Goal: Feedback & Contribution: Leave review/rating

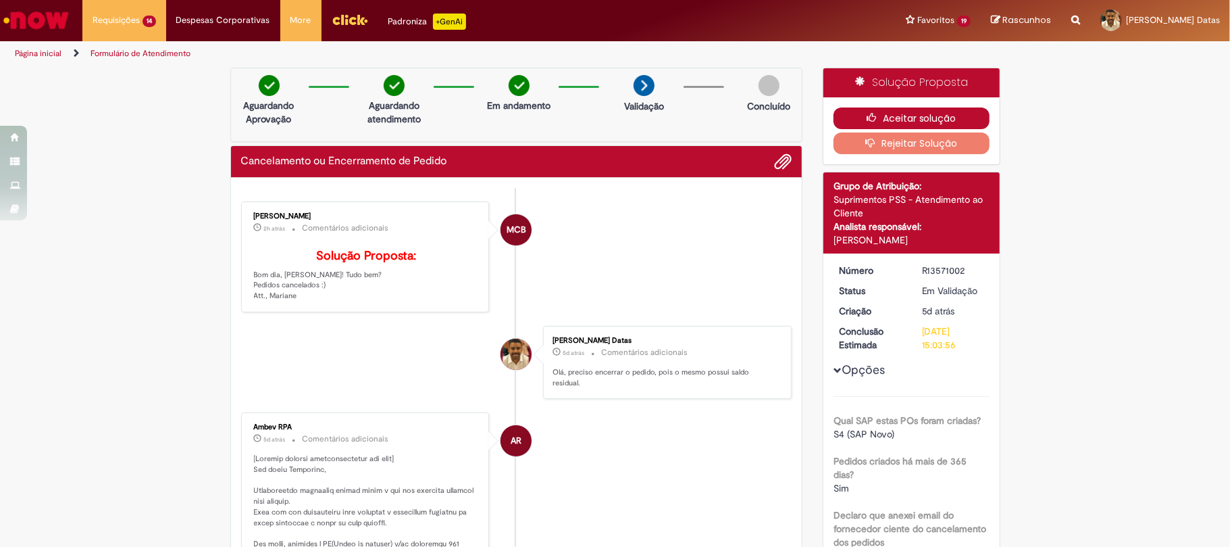
click at [844, 119] on button "Aceitar solução" at bounding box center [912, 118] width 156 height 22
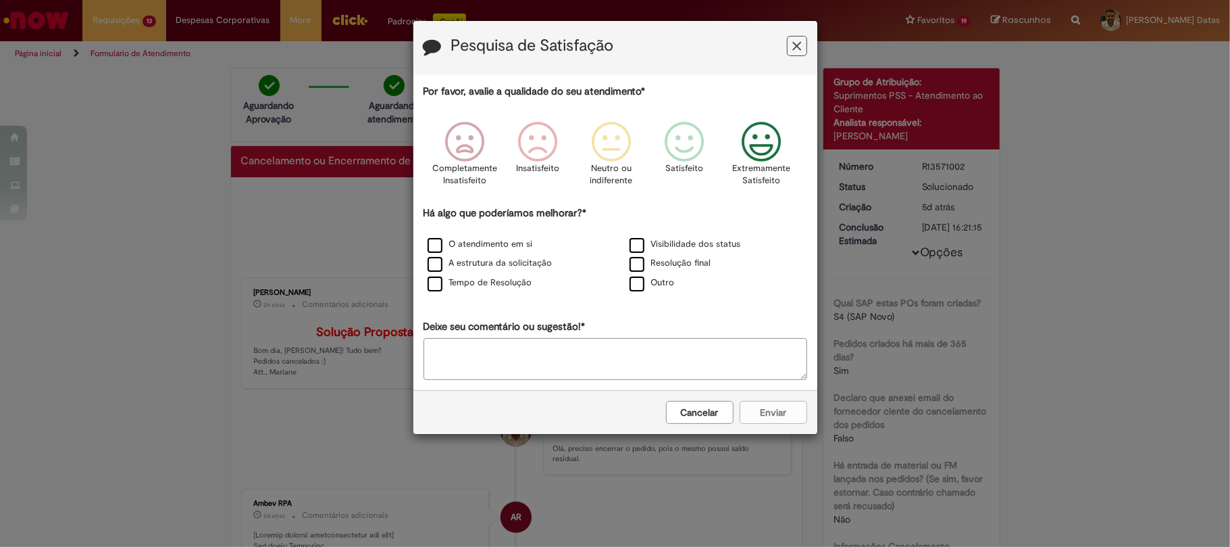
click at [770, 154] on icon "Feedback" at bounding box center [761, 142] width 51 height 41
click at [647, 259] on label "Resolução final" at bounding box center [671, 263] width 82 height 13
click at [766, 414] on button "Enviar" at bounding box center [774, 412] width 68 height 23
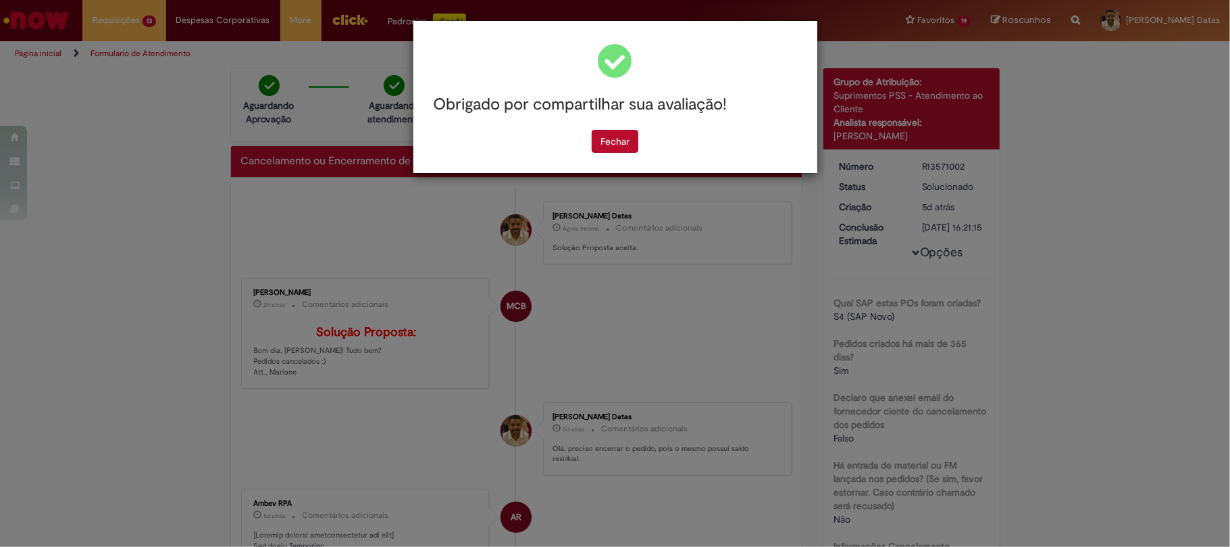
click at [608, 155] on div "Obrigado por compartilhar sua avaliação! [GEOGRAPHIC_DATA]" at bounding box center [615, 97] width 404 height 152
click at [601, 141] on button "Fechar" at bounding box center [615, 141] width 47 height 23
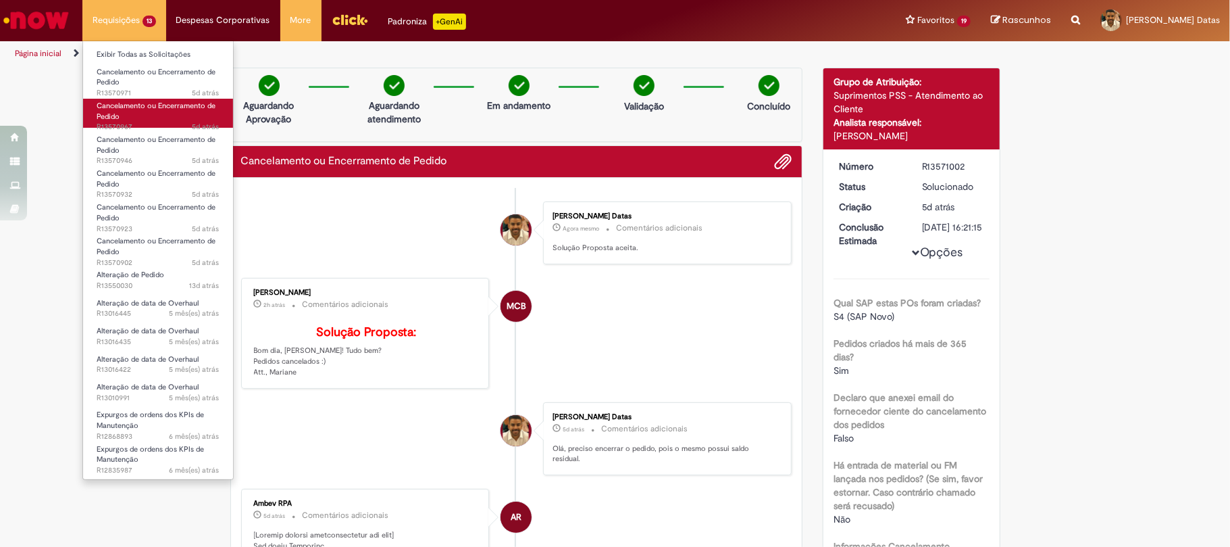
click at [154, 120] on link "Cancelamento ou Encerramento de Pedido 5d atrás 5 dias atrás R13570967" at bounding box center [158, 113] width 150 height 29
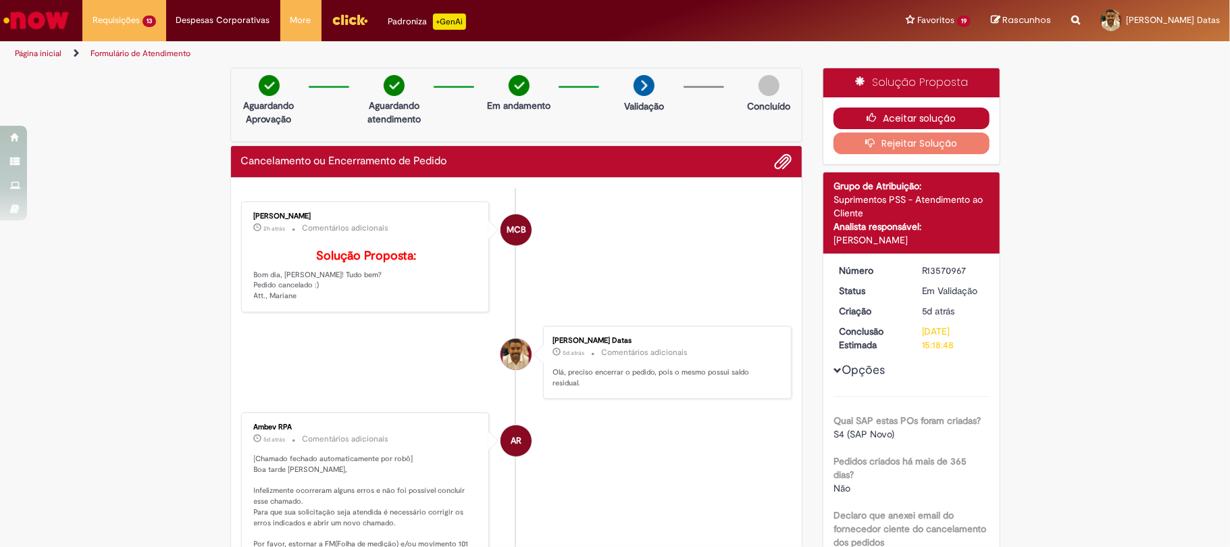
click at [867, 113] on icon "button" at bounding box center [875, 117] width 16 height 9
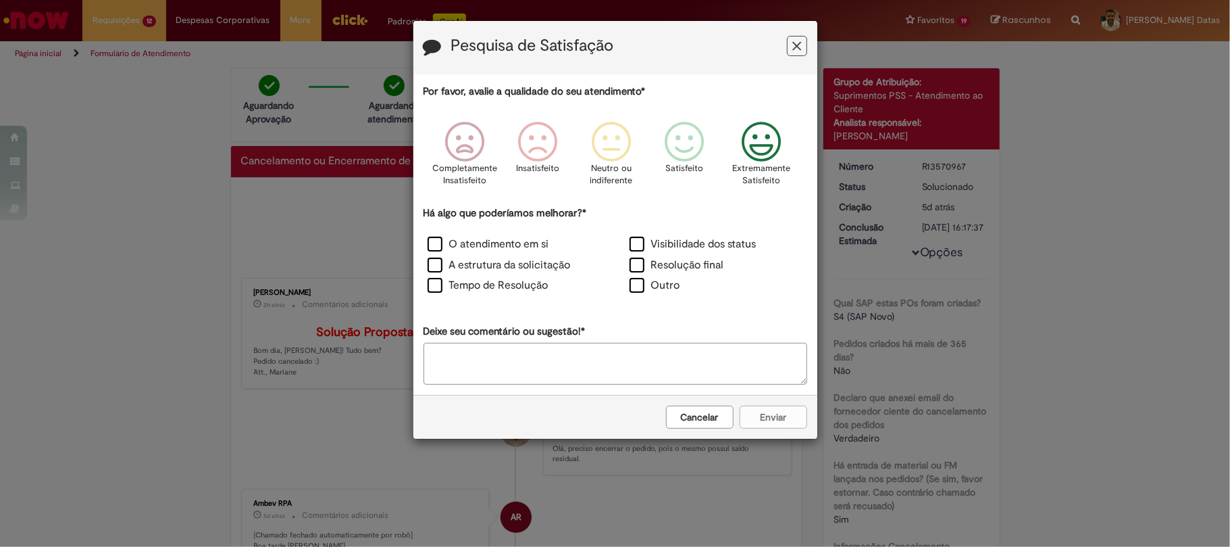
click at [746, 159] on icon "Feedback" at bounding box center [761, 142] width 51 height 41
click at [700, 259] on label "Resolução final" at bounding box center [677, 265] width 95 height 16
click at [767, 412] on button "Enviar" at bounding box center [774, 416] width 68 height 23
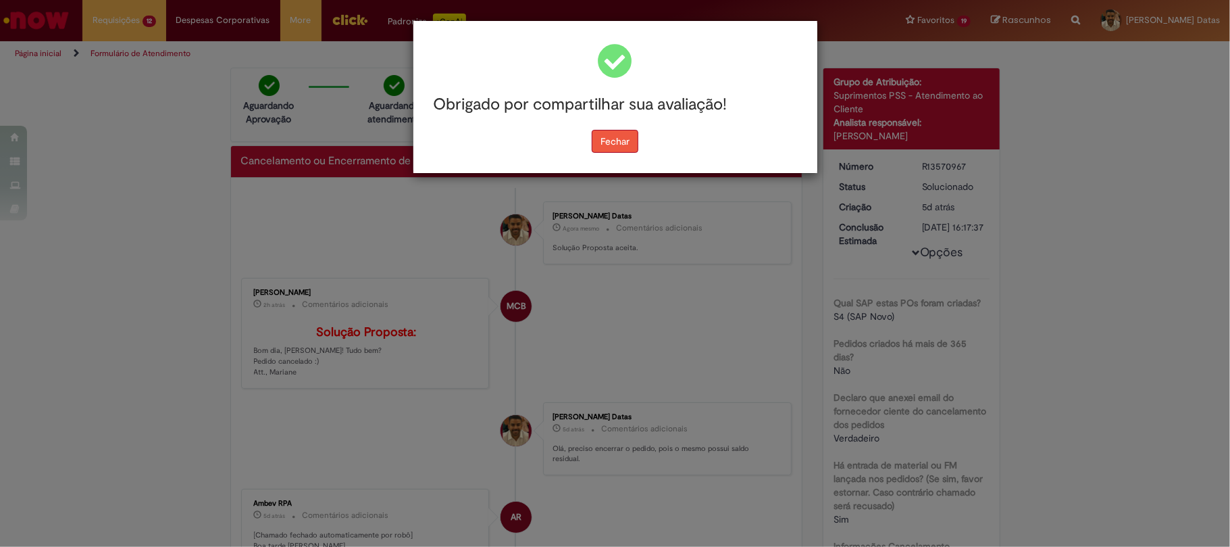
click at [620, 139] on button "Fechar" at bounding box center [615, 141] width 47 height 23
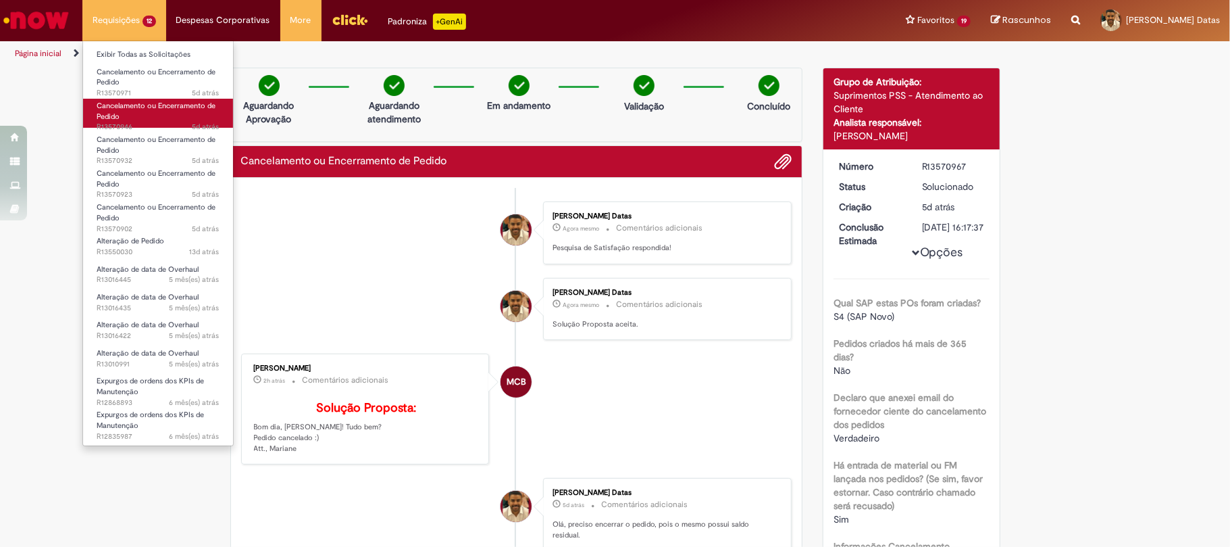
click at [119, 111] on span "Cancelamento ou Encerramento de Pedido" at bounding box center [156, 111] width 119 height 21
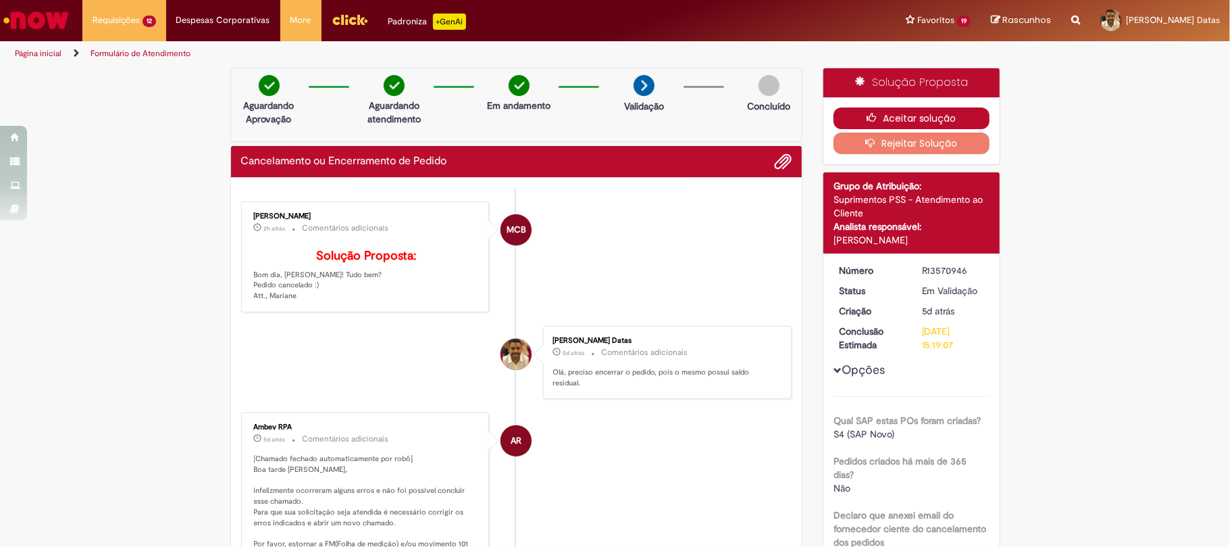
click at [867, 117] on icon "button" at bounding box center [875, 117] width 16 height 9
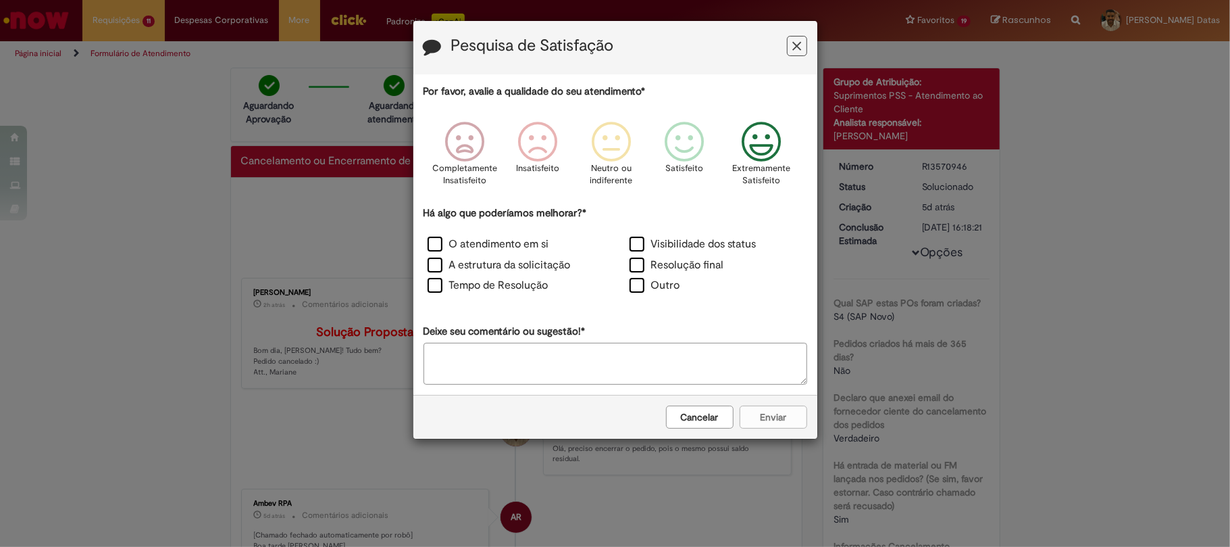
drag, startPoint x: 759, startPoint y: 139, endPoint x: 754, endPoint y: 158, distance: 19.7
click at [759, 141] on icon "Feedback" at bounding box center [761, 142] width 51 height 41
click at [565, 268] on label "A estrutura da solicitação" at bounding box center [499, 265] width 143 height 16
click at [784, 413] on button "Enviar" at bounding box center [774, 416] width 68 height 23
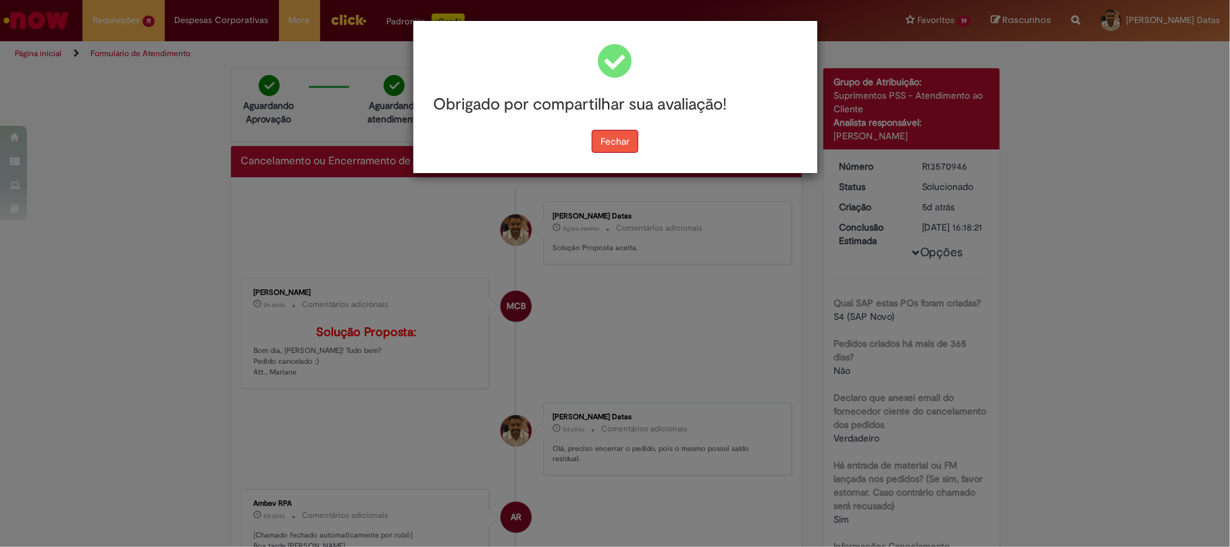
click at [617, 157] on div "Obrigado por compartilhar sua avaliação! [GEOGRAPHIC_DATA]" at bounding box center [615, 97] width 404 height 152
click at [614, 147] on button "Fechar" at bounding box center [615, 141] width 47 height 23
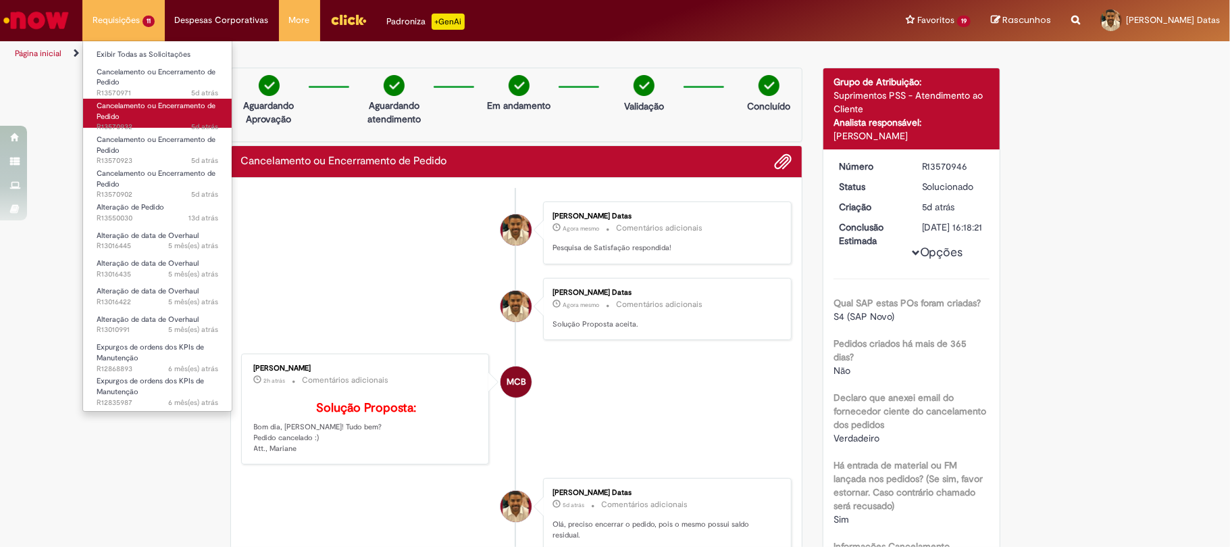
click at [141, 111] on link "Cancelamento ou Encerramento de Pedido 5d atrás 5 dias atrás R13570932" at bounding box center [157, 113] width 149 height 29
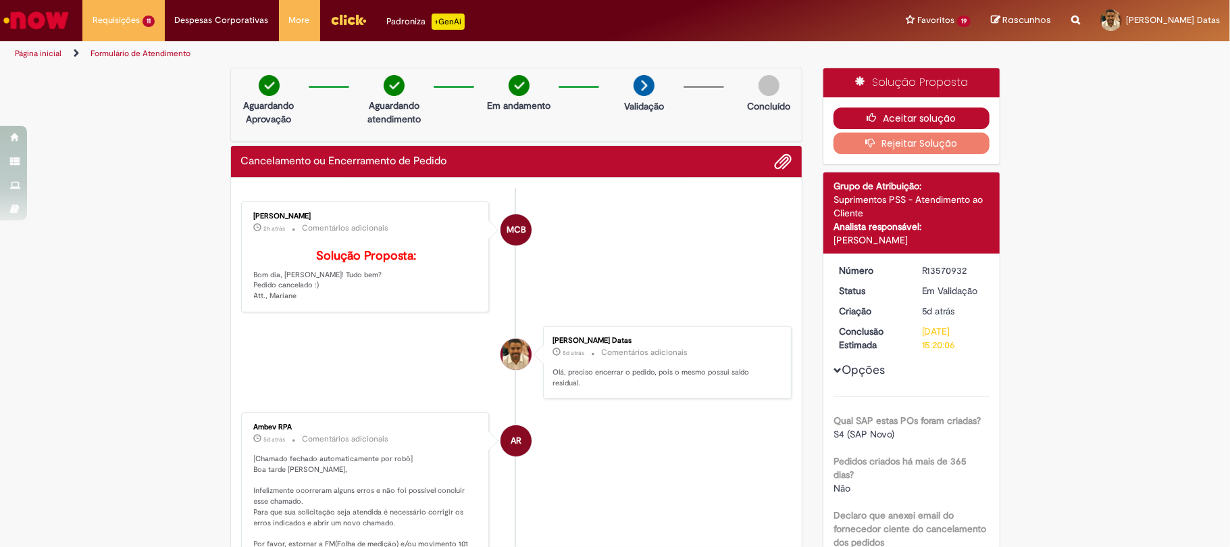
click at [882, 120] on button "Aceitar solução" at bounding box center [912, 118] width 156 height 22
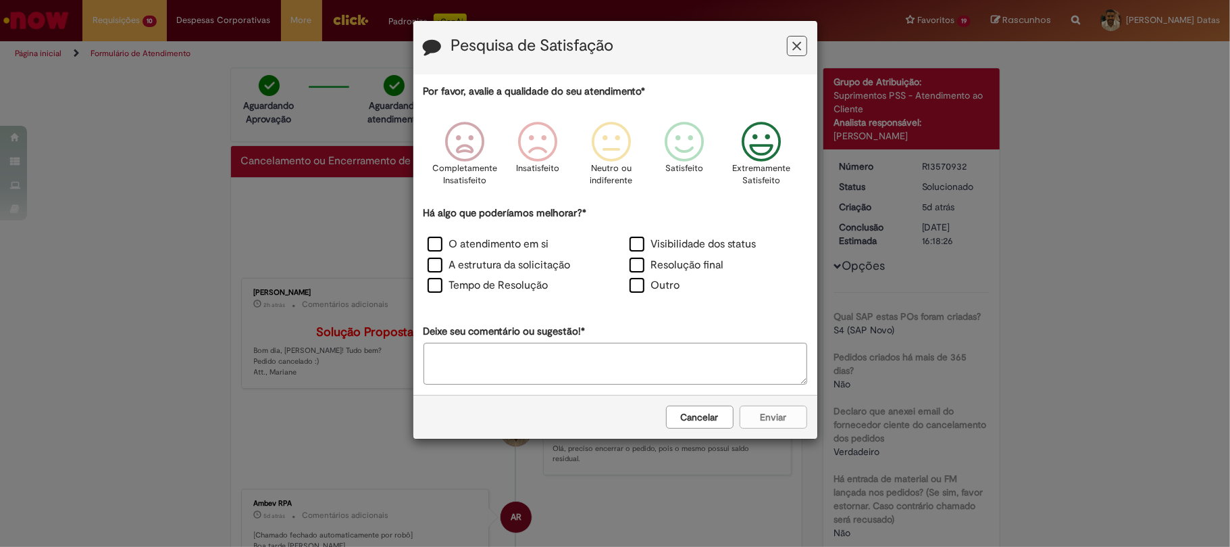
click at [757, 147] on icon "Feedback" at bounding box center [761, 142] width 51 height 41
click at [544, 269] on label "A estrutura da solicitação" at bounding box center [499, 265] width 143 height 16
click at [557, 258] on label "A estrutura da solicitação" at bounding box center [499, 265] width 143 height 16
click at [676, 261] on label "Resolução final" at bounding box center [677, 265] width 95 height 16
click at [770, 419] on button "Enviar" at bounding box center [774, 416] width 68 height 23
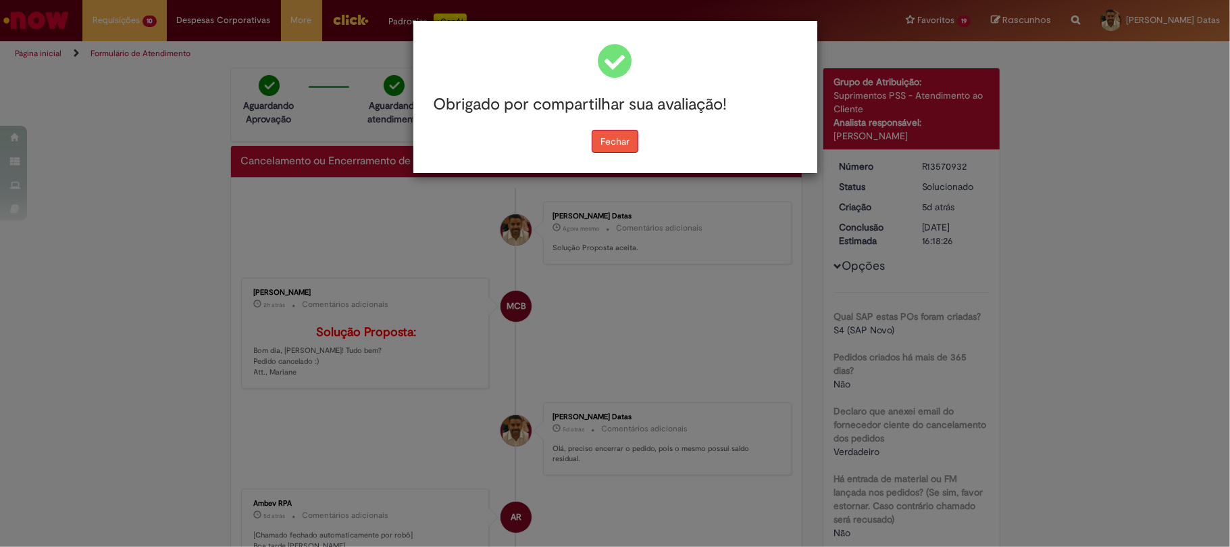
click at [620, 139] on button "Fechar" at bounding box center [615, 141] width 47 height 23
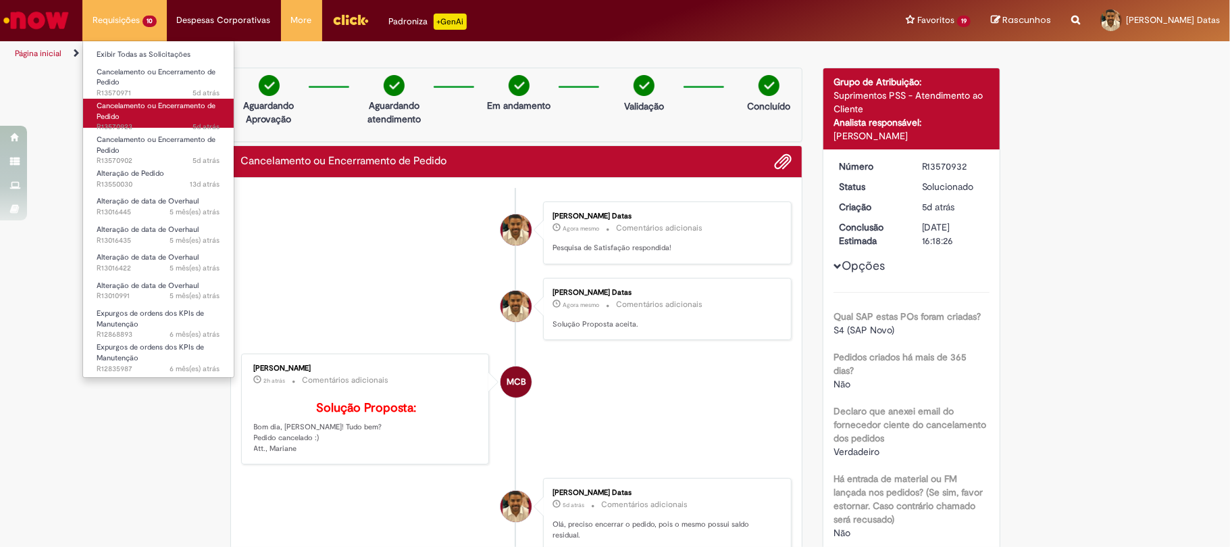
click at [133, 114] on link "Cancelamento ou Encerramento de Pedido 5d atrás 5 dias atrás R13570923" at bounding box center [158, 113] width 151 height 29
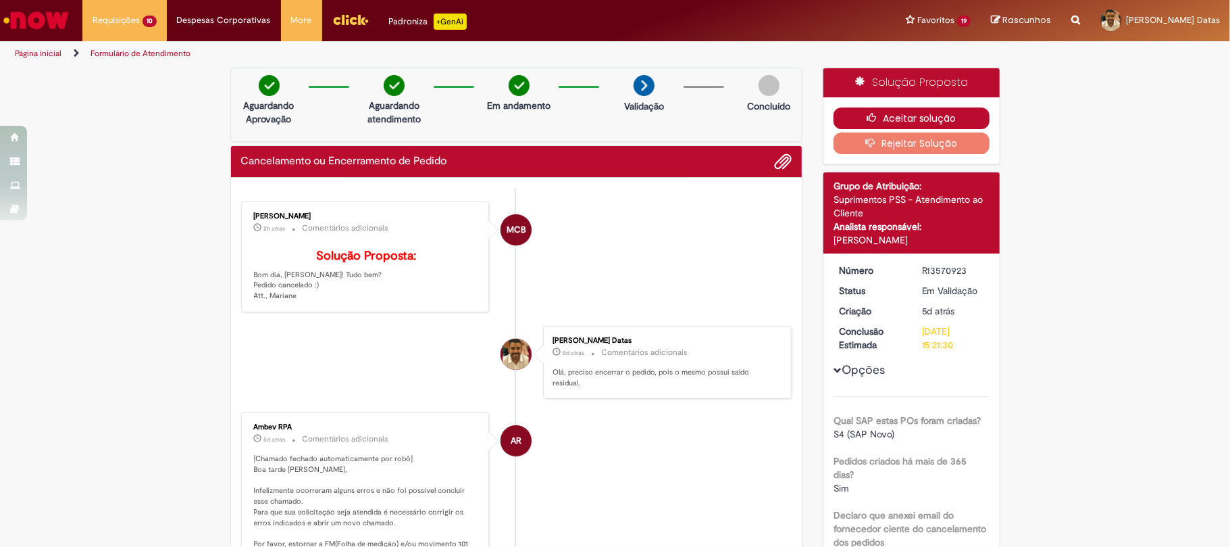
click at [869, 109] on button "Aceitar solução" at bounding box center [912, 118] width 156 height 22
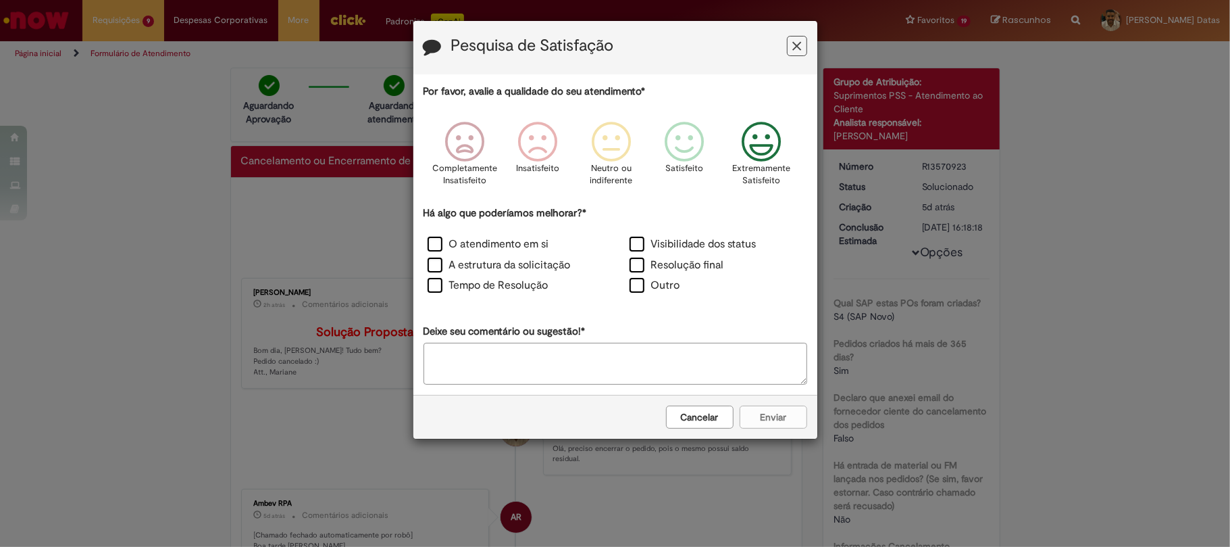
click at [765, 163] on p "Extremamente Satisfeito" at bounding box center [761, 174] width 58 height 25
click at [503, 270] on label "A estrutura da solicitação" at bounding box center [499, 265] width 143 height 16
click at [792, 409] on button "Enviar" at bounding box center [774, 416] width 68 height 23
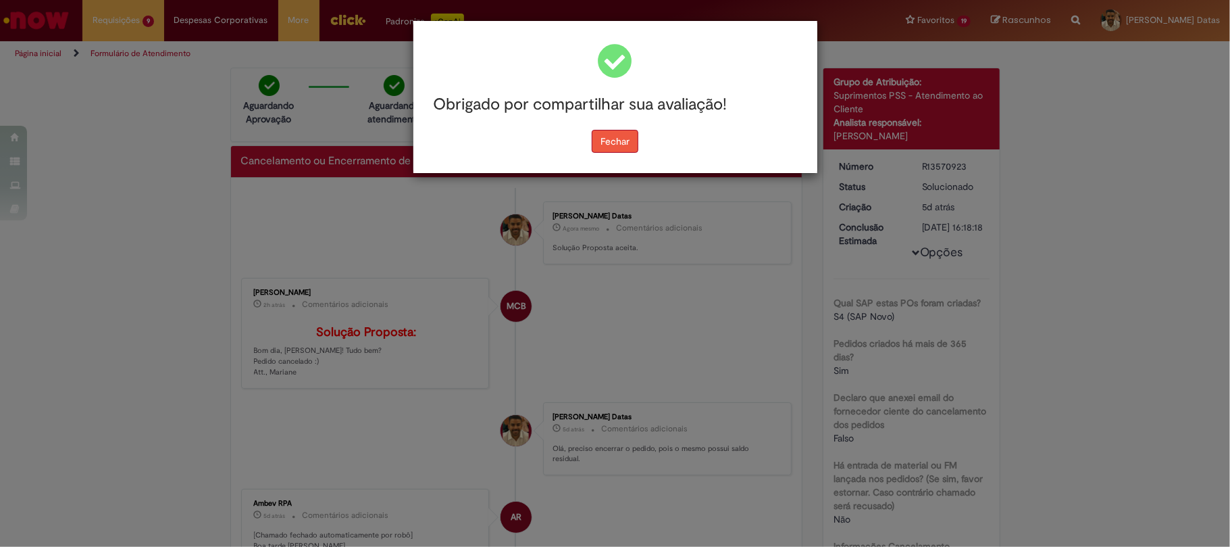
click at [608, 149] on button "Fechar" at bounding box center [615, 141] width 47 height 23
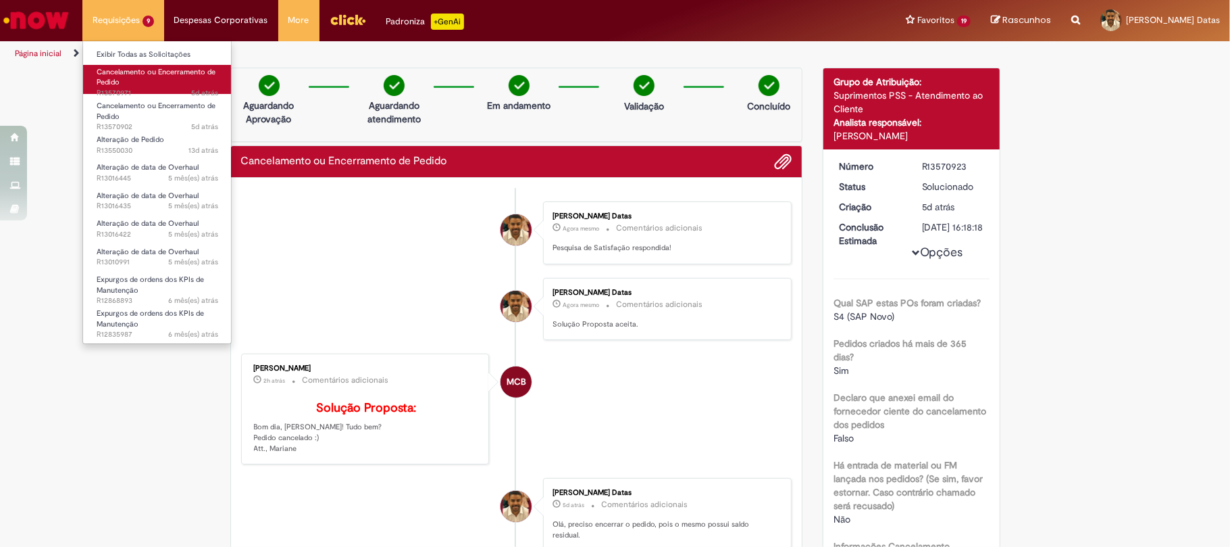
click at [143, 84] on link "Cancelamento ou Encerramento de Pedido 5d atrás 5 dias atrás R13570971" at bounding box center [157, 79] width 149 height 29
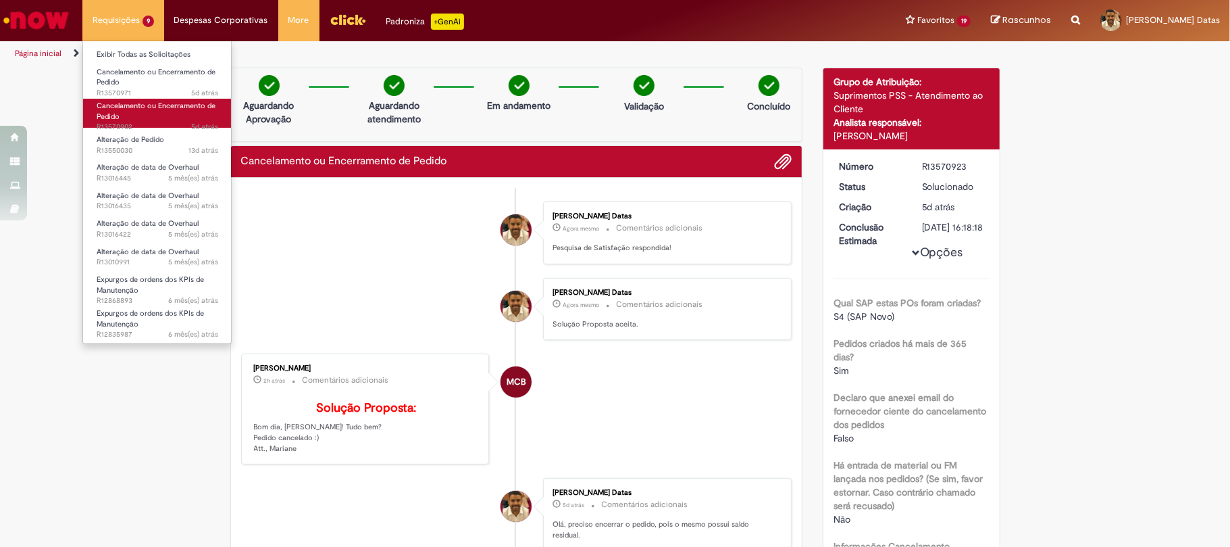
click at [150, 119] on link "Cancelamento ou Encerramento de Pedido 5d atrás 5 dias atrás R13570902" at bounding box center [157, 113] width 149 height 29
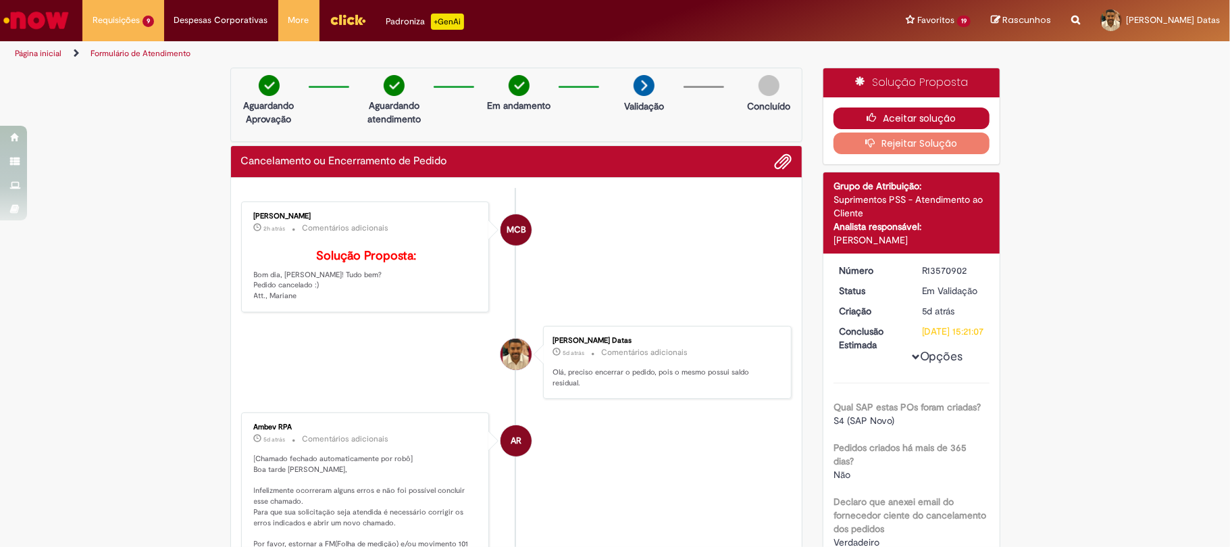
click at [867, 117] on icon "button" at bounding box center [875, 117] width 16 height 9
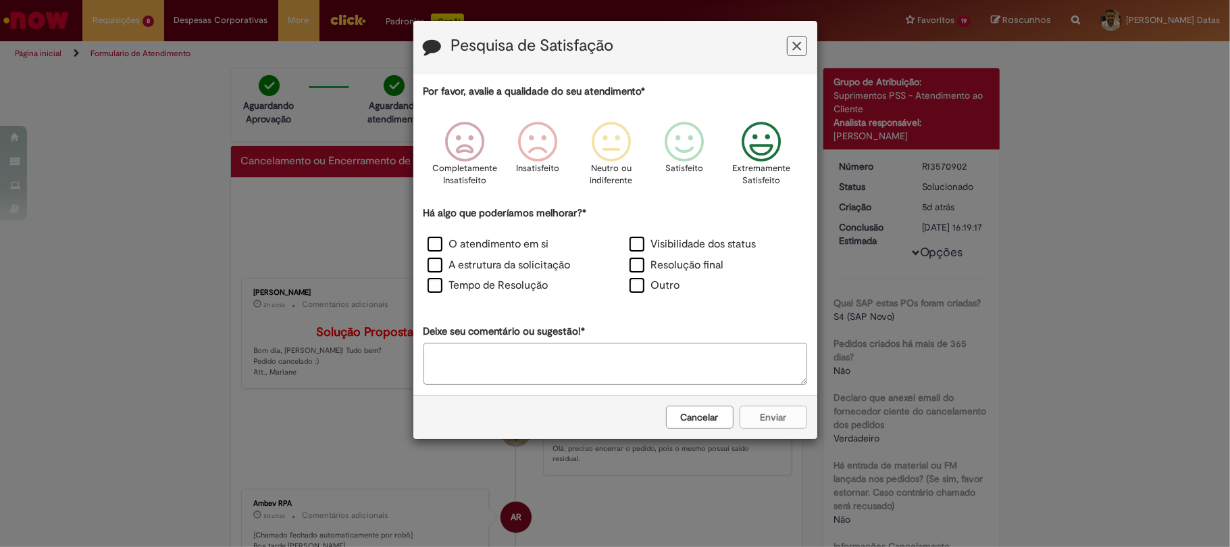
click at [752, 135] on icon "Feedback" at bounding box center [761, 142] width 51 height 41
click at [690, 271] on label "Resolução final" at bounding box center [677, 265] width 95 height 16
click at [789, 408] on button "Enviar" at bounding box center [774, 416] width 68 height 23
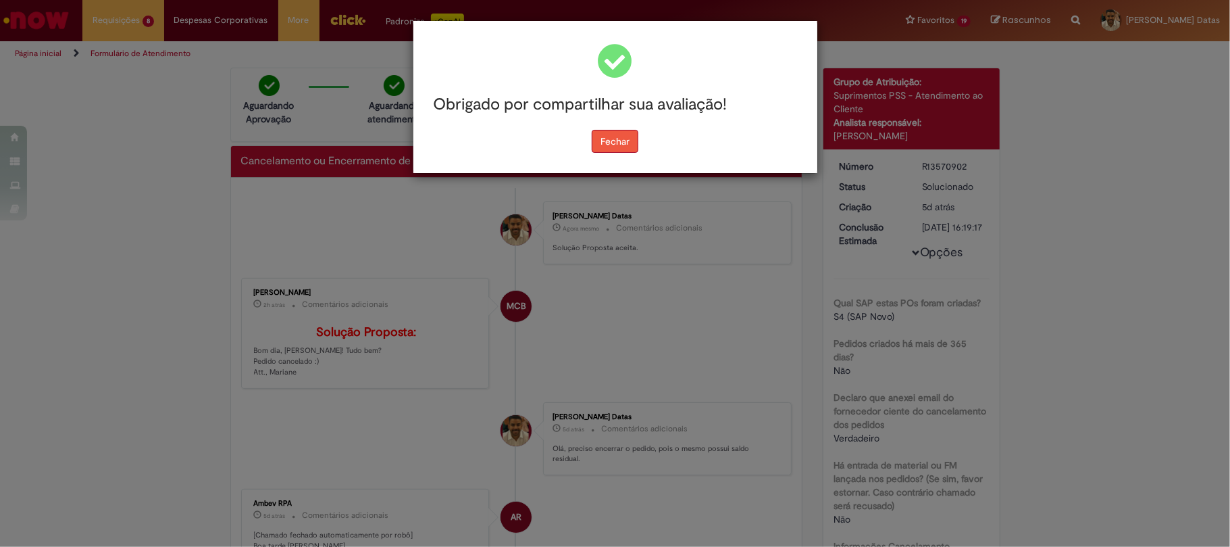
click at [604, 141] on button "Fechar" at bounding box center [615, 141] width 47 height 23
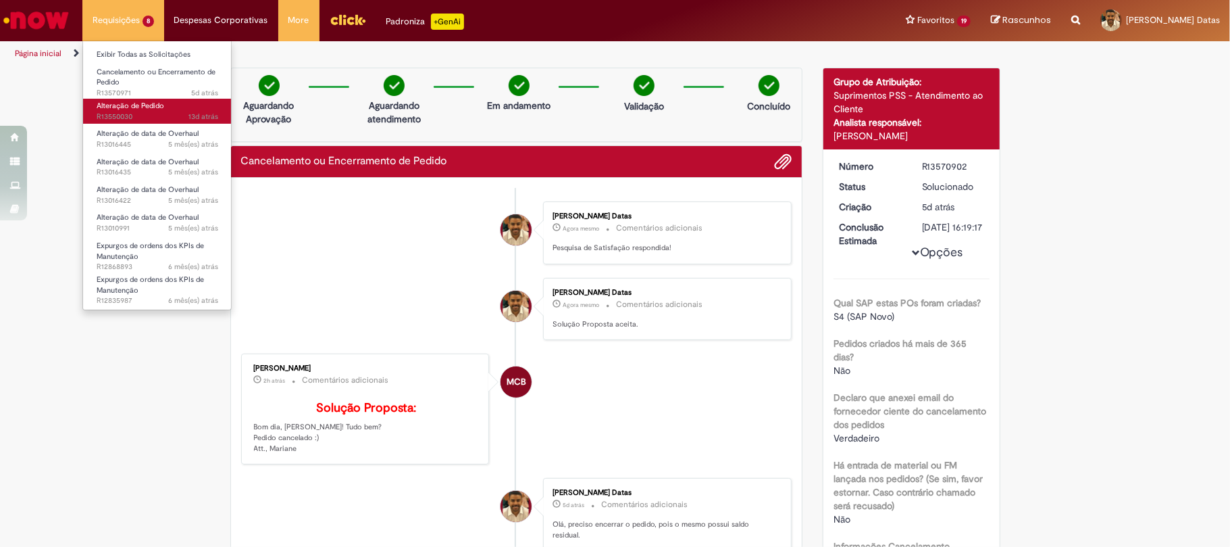
click at [143, 109] on span "Alteração de Pedido" at bounding box center [131, 106] width 68 height 10
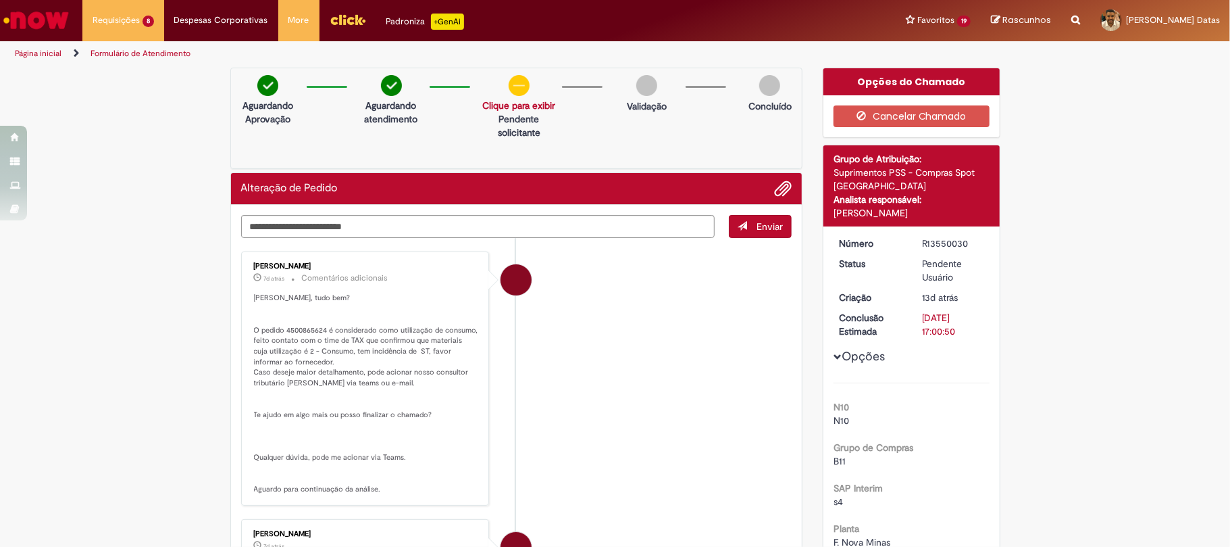
click at [628, 272] on li "[PERSON_NAME] 7d atrás 7 dias atrás Comentários adicionais Olá Jefferson, tudo …" at bounding box center [516, 377] width 551 height 253
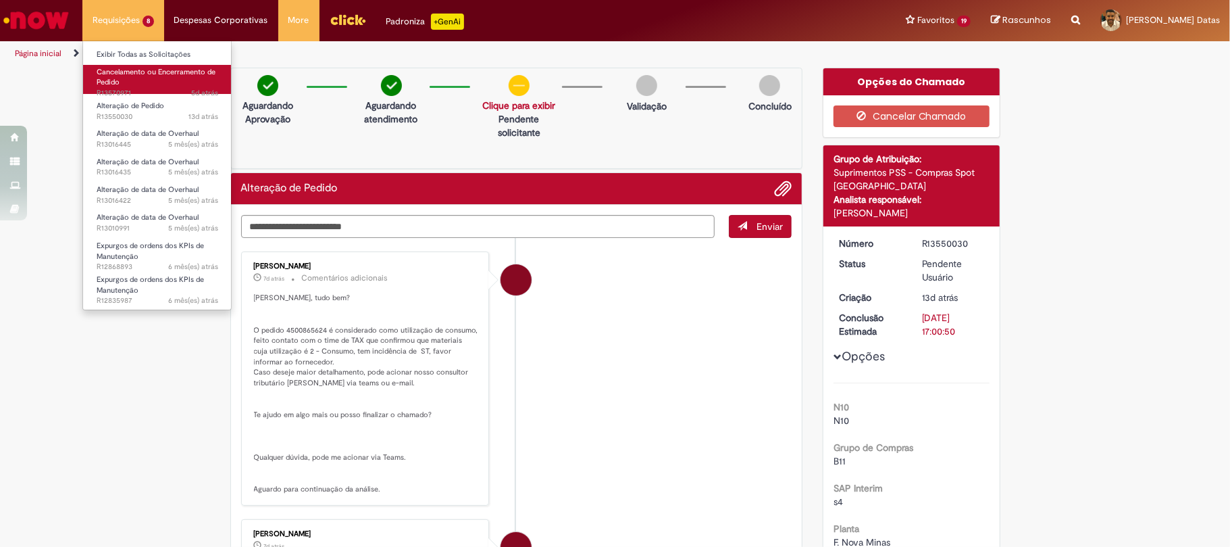
click at [161, 80] on link "Cancelamento ou Encerramento de Pedido 5d atrás 5 dias atrás R13570971" at bounding box center [157, 79] width 149 height 29
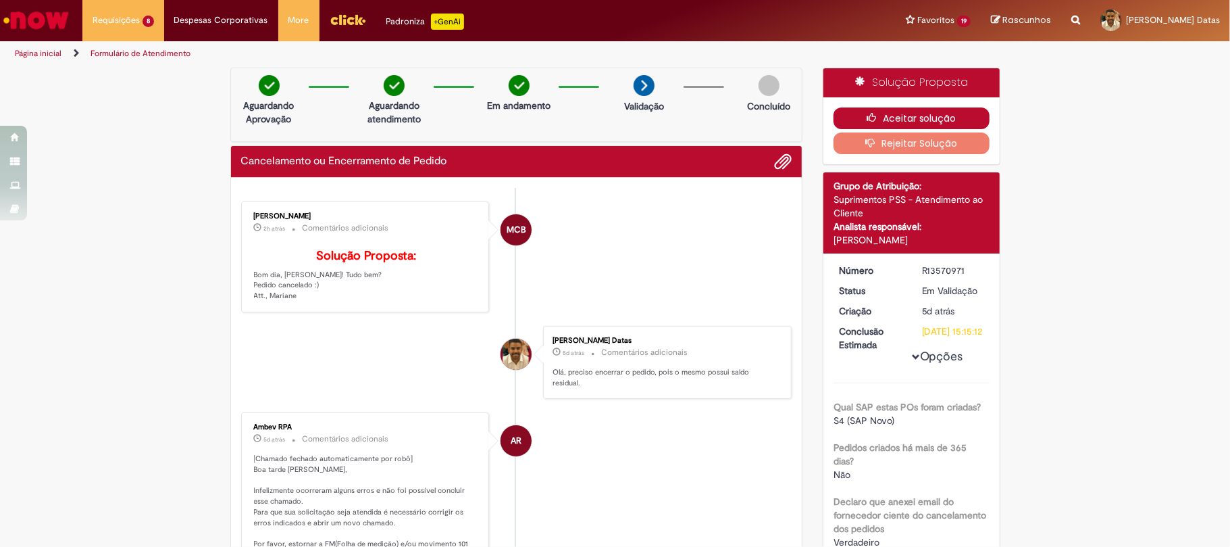
click at [930, 118] on button "Aceitar solução" at bounding box center [912, 118] width 156 height 22
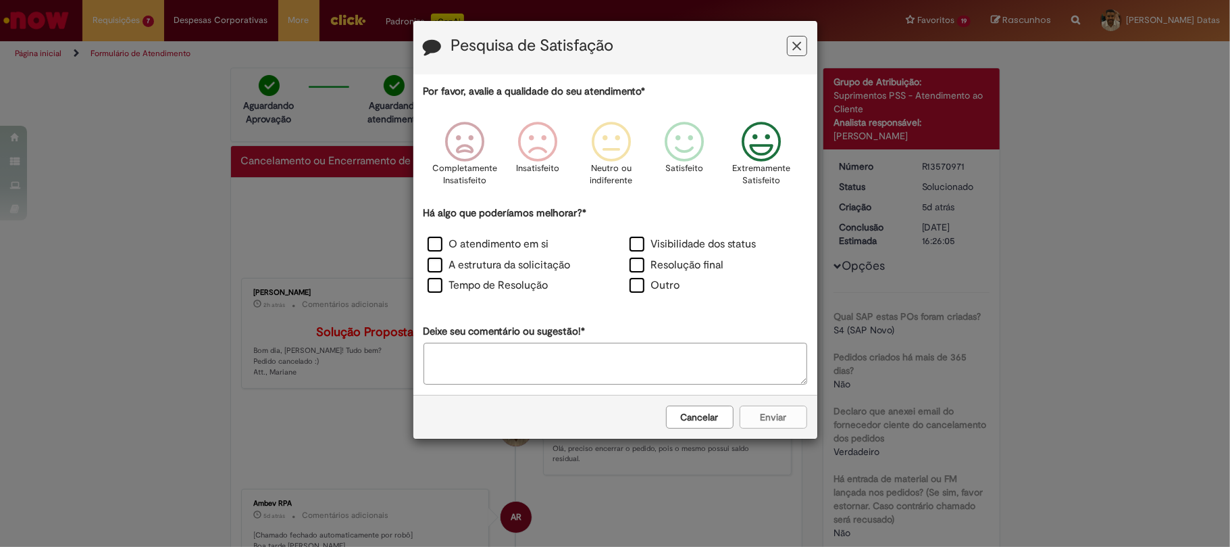
drag, startPoint x: 771, startPoint y: 130, endPoint x: 744, endPoint y: 157, distance: 37.7
click at [770, 130] on icon "Feedback" at bounding box center [761, 142] width 51 height 41
click at [460, 291] on label "Tempo de Resolução" at bounding box center [488, 286] width 121 height 16
click at [752, 407] on button "Enviar" at bounding box center [774, 416] width 68 height 23
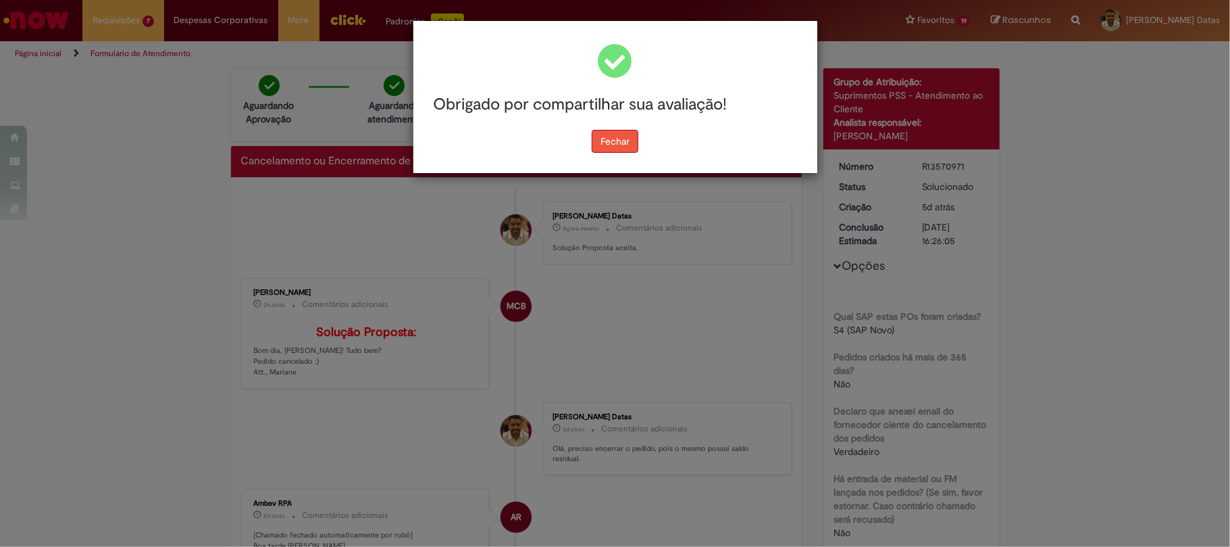
click at [638, 149] on button "Fechar" at bounding box center [615, 141] width 47 height 23
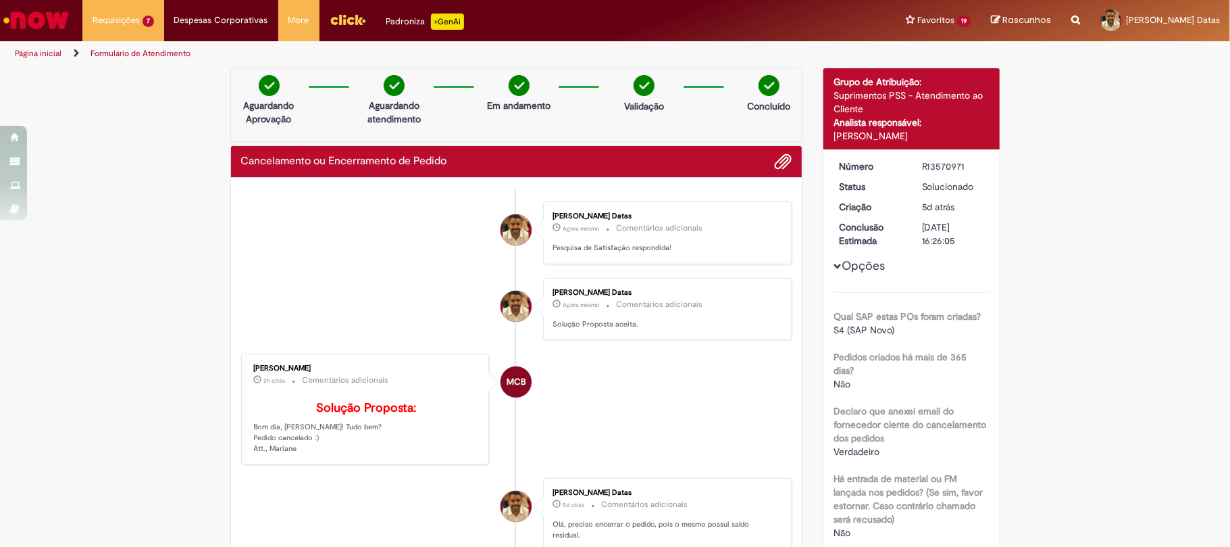
click at [365, 203] on li "[PERSON_NAME] Datas Agora mesmo Agora mesmo Comentários adicionais Pesquisa de …" at bounding box center [516, 232] width 551 height 63
